Goal: Transaction & Acquisition: Book appointment/travel/reservation

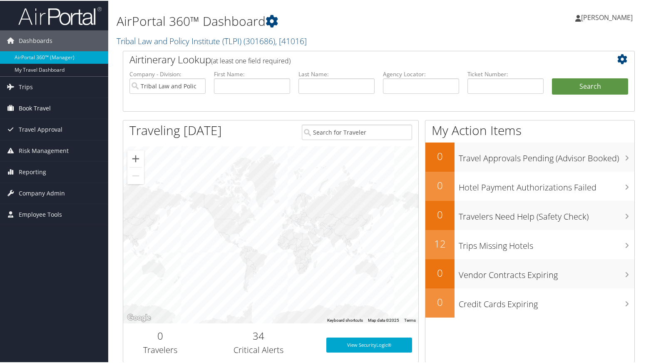
click at [34, 104] on span "Book Travel" at bounding box center [35, 107] width 32 height 21
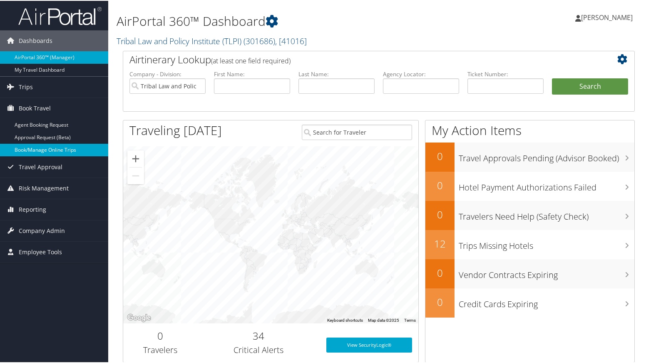
click at [39, 150] on link "Book/Manage Online Trips" at bounding box center [54, 149] width 108 height 12
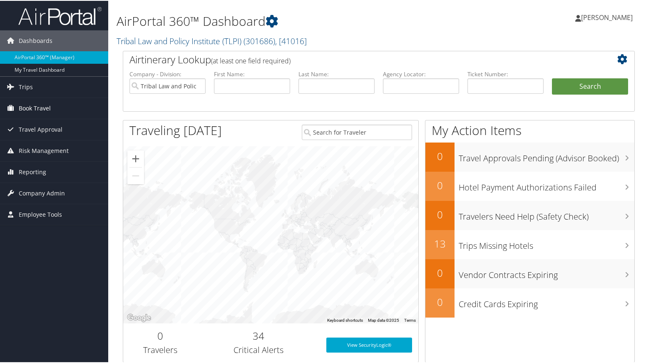
click at [34, 105] on span "Book Travel" at bounding box center [35, 107] width 32 height 21
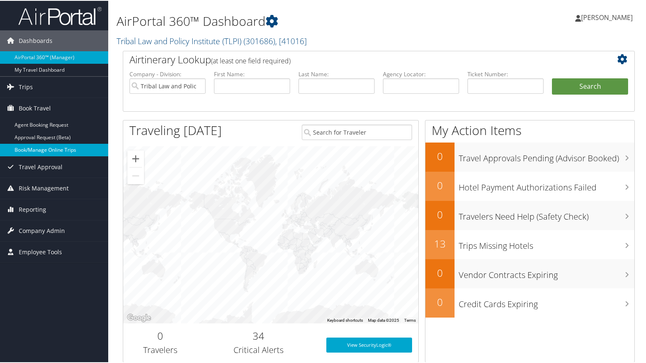
click at [44, 147] on link "Book/Manage Online Trips" at bounding box center [54, 149] width 108 height 12
